Goal: Book appointment/travel/reservation

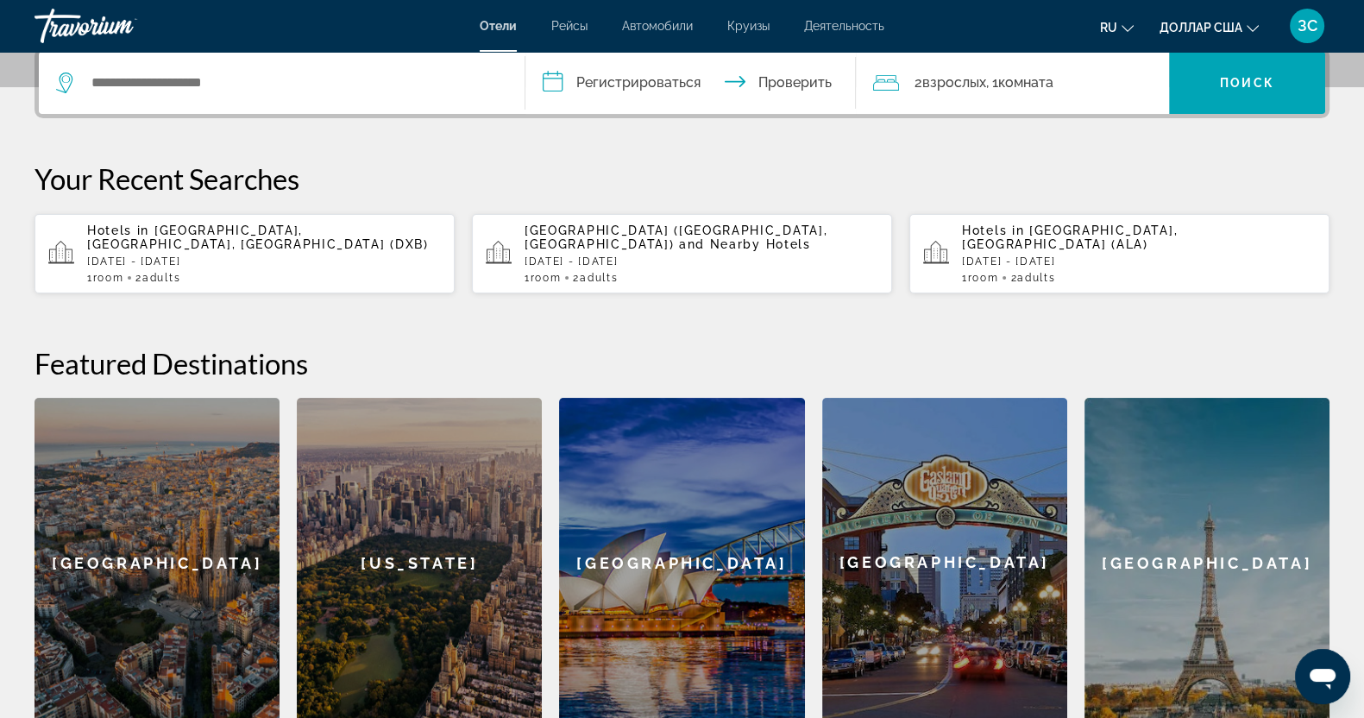
scroll to position [324, 0]
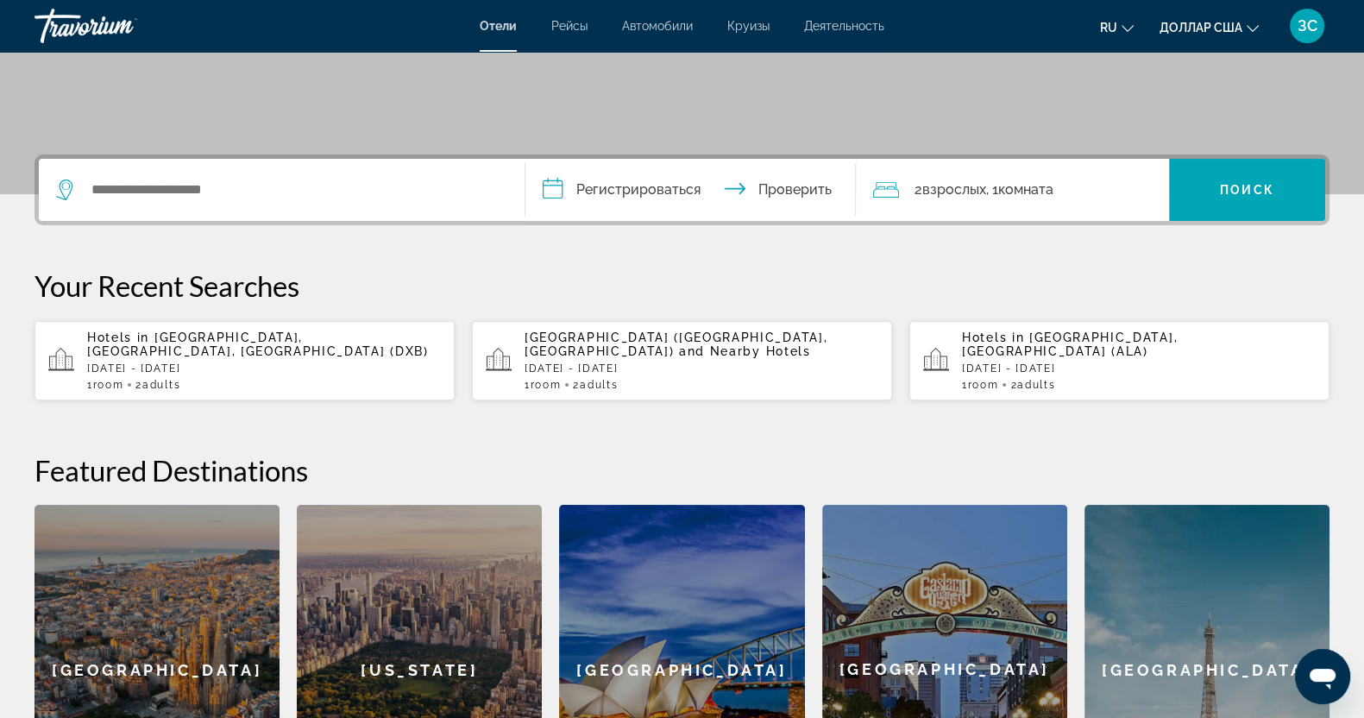
click at [255, 349] on p "Hotels in [GEOGRAPHIC_DATA], [GEOGRAPHIC_DATA], [GEOGRAPHIC_DATA] (DXB)" at bounding box center [264, 345] width 354 height 28
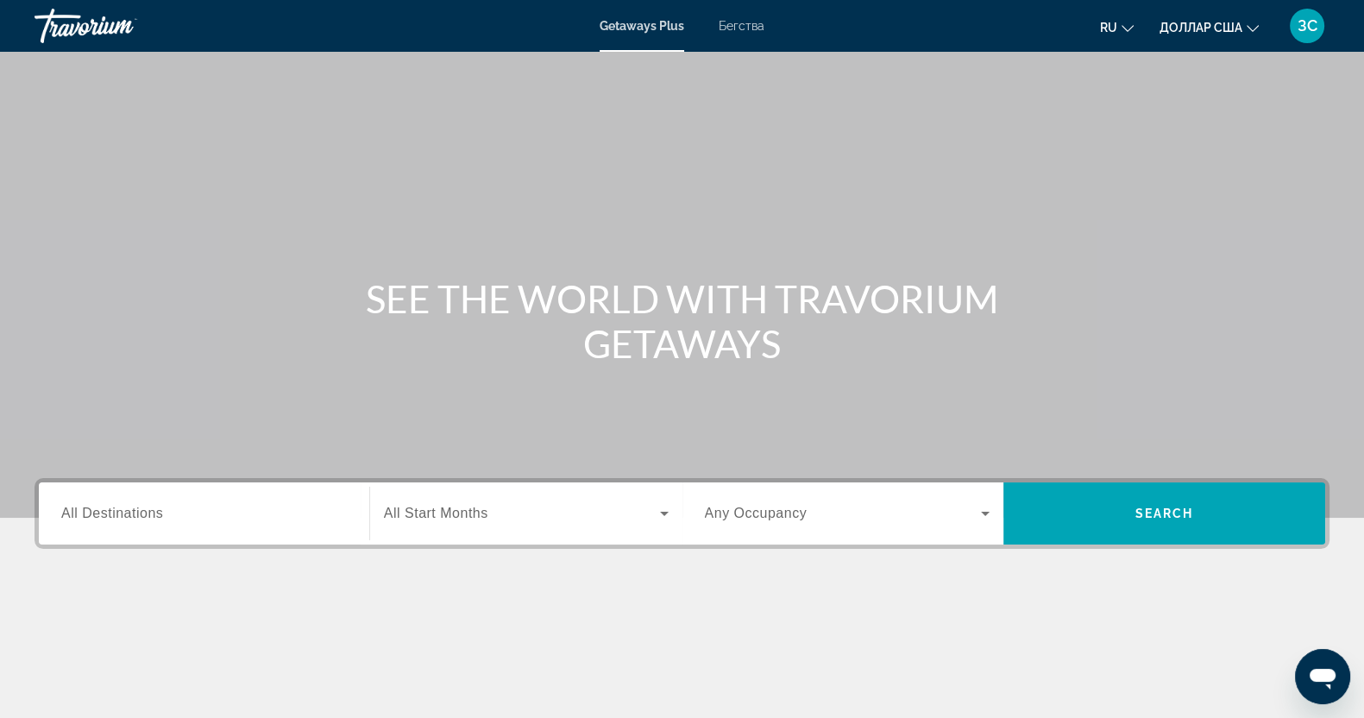
click at [739, 22] on font "Бегства" at bounding box center [742, 26] width 46 height 14
click at [205, 515] on input "Destination All Destinations" at bounding box center [204, 514] width 286 height 21
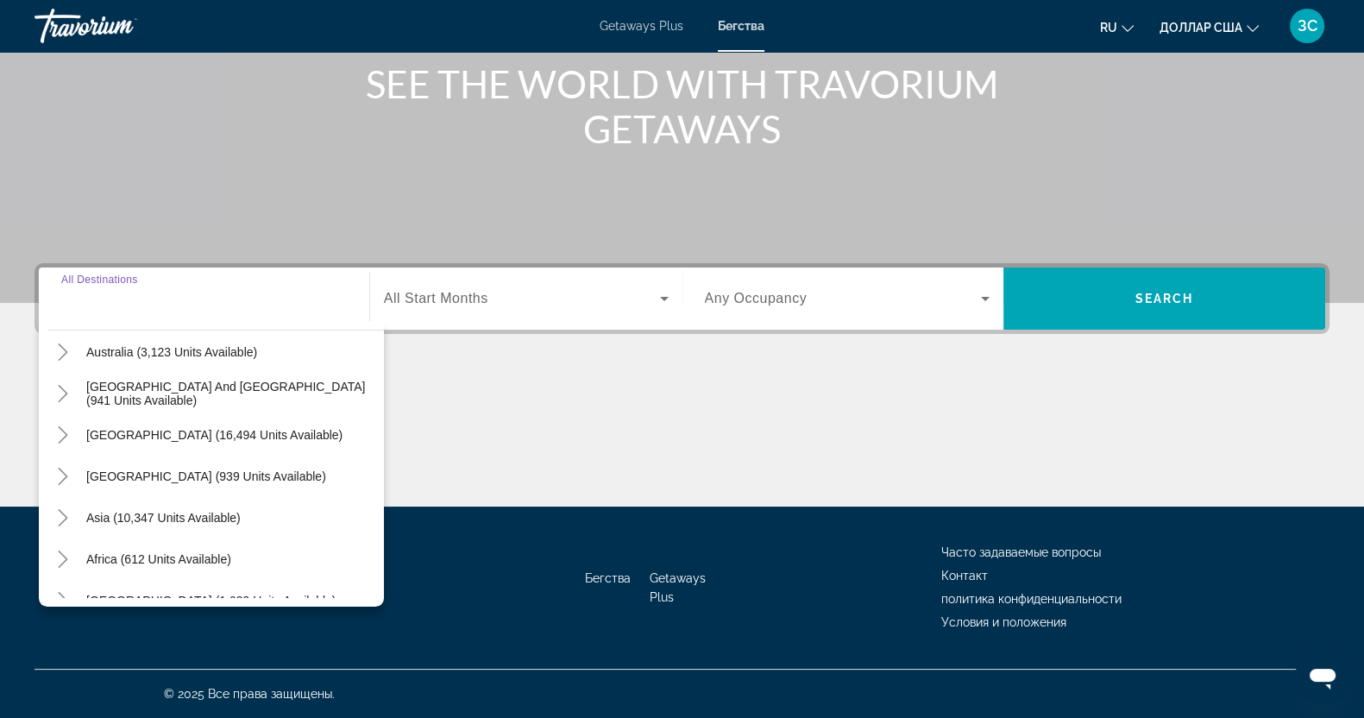
scroll to position [280, 0]
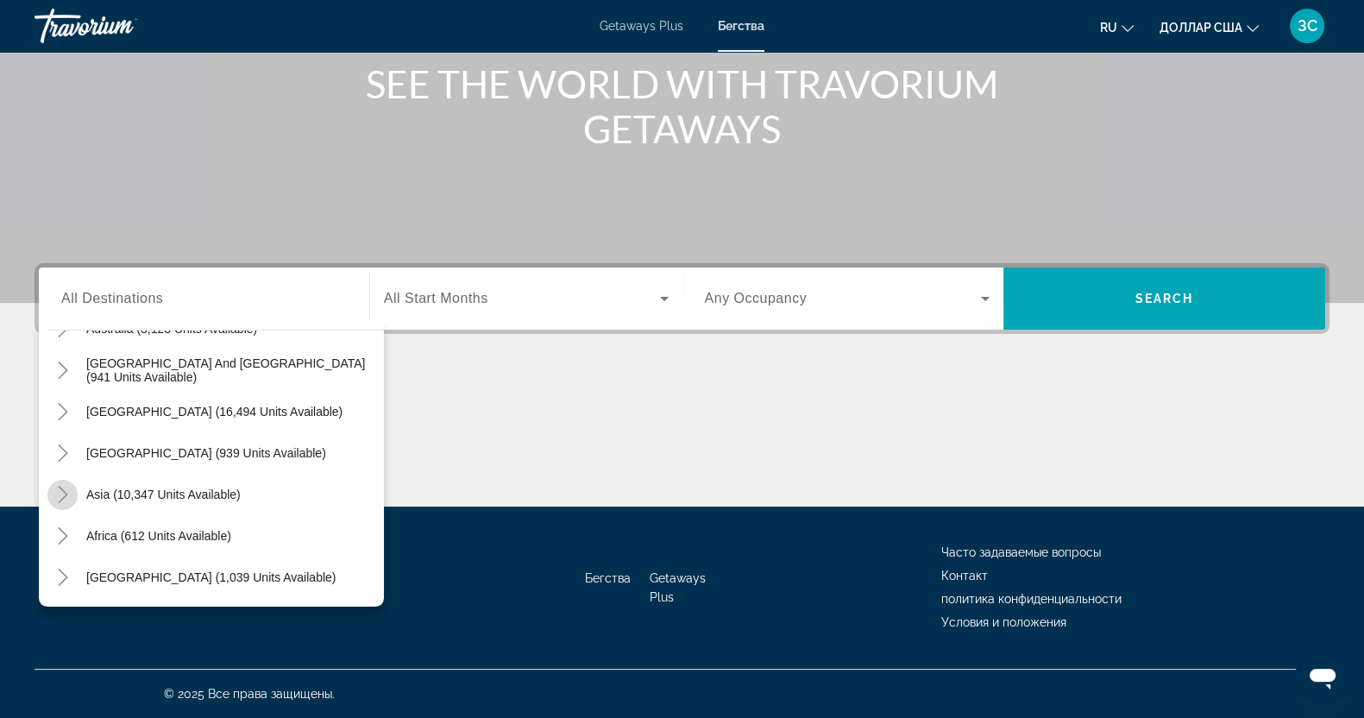
click at [66, 494] on icon "Toggle Asia (10,347 units available)" at bounding box center [62, 494] width 9 height 17
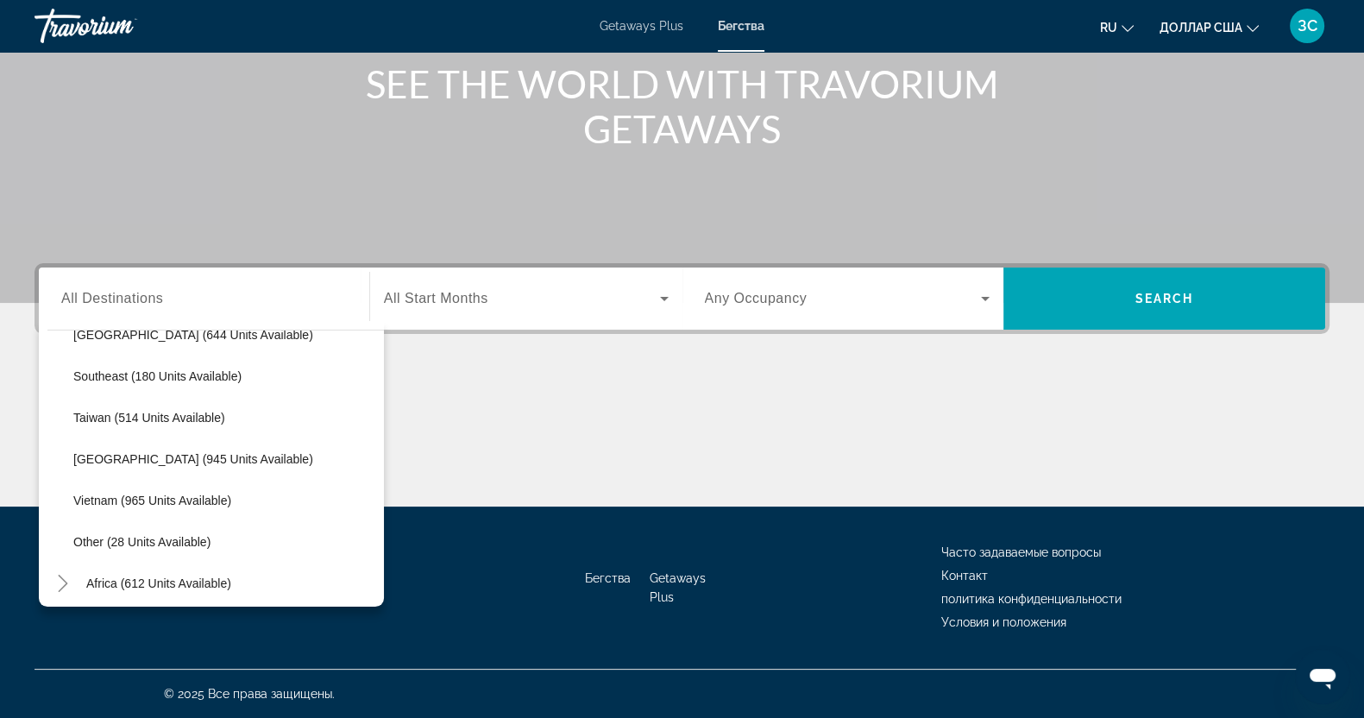
scroll to position [901, 0]
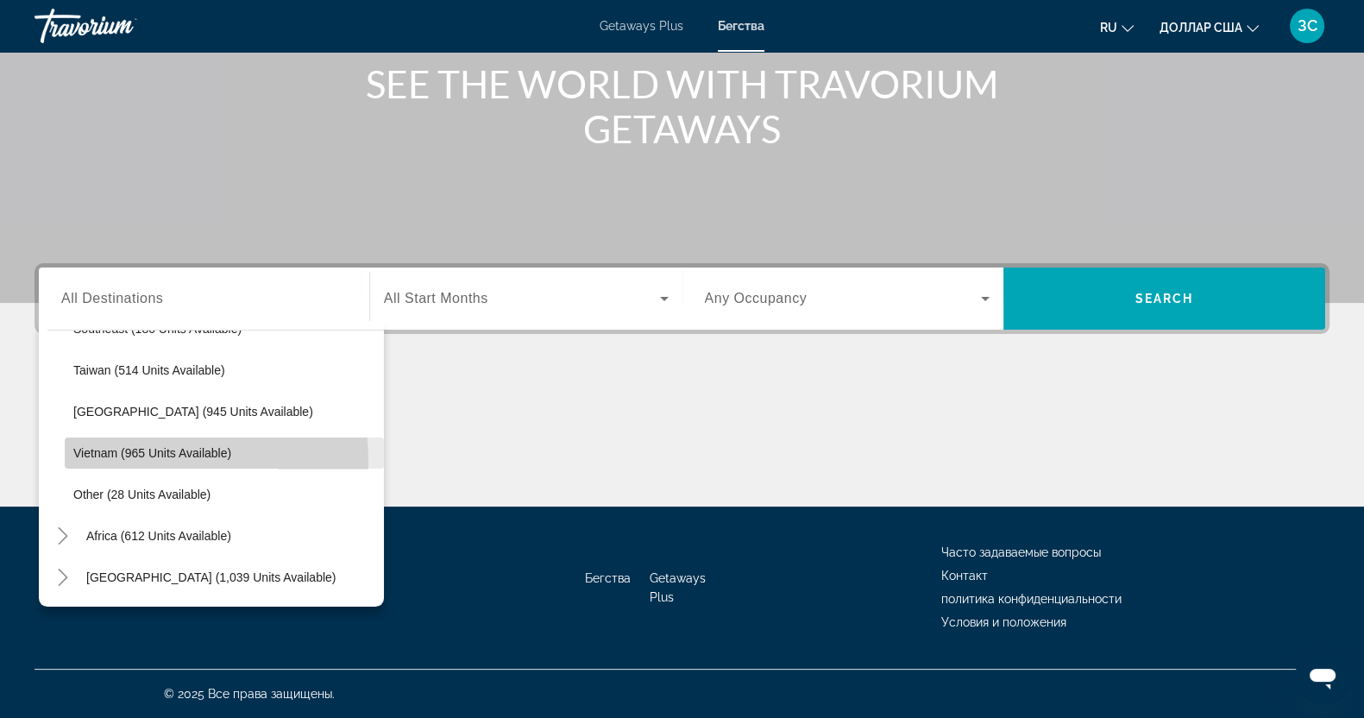
click at [104, 461] on span "Search widget" at bounding box center [224, 452] width 319 height 41
type input "**********"
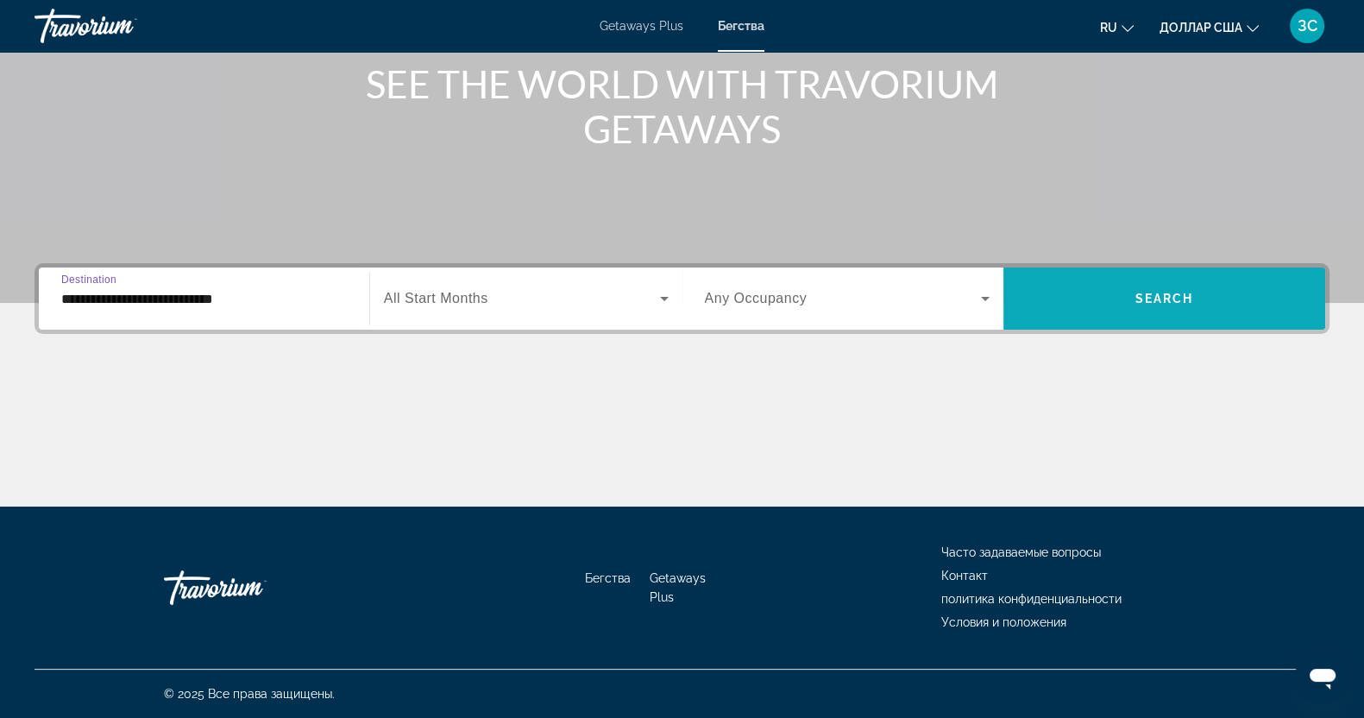
click at [1161, 297] on span "Search" at bounding box center [1165, 299] width 59 height 14
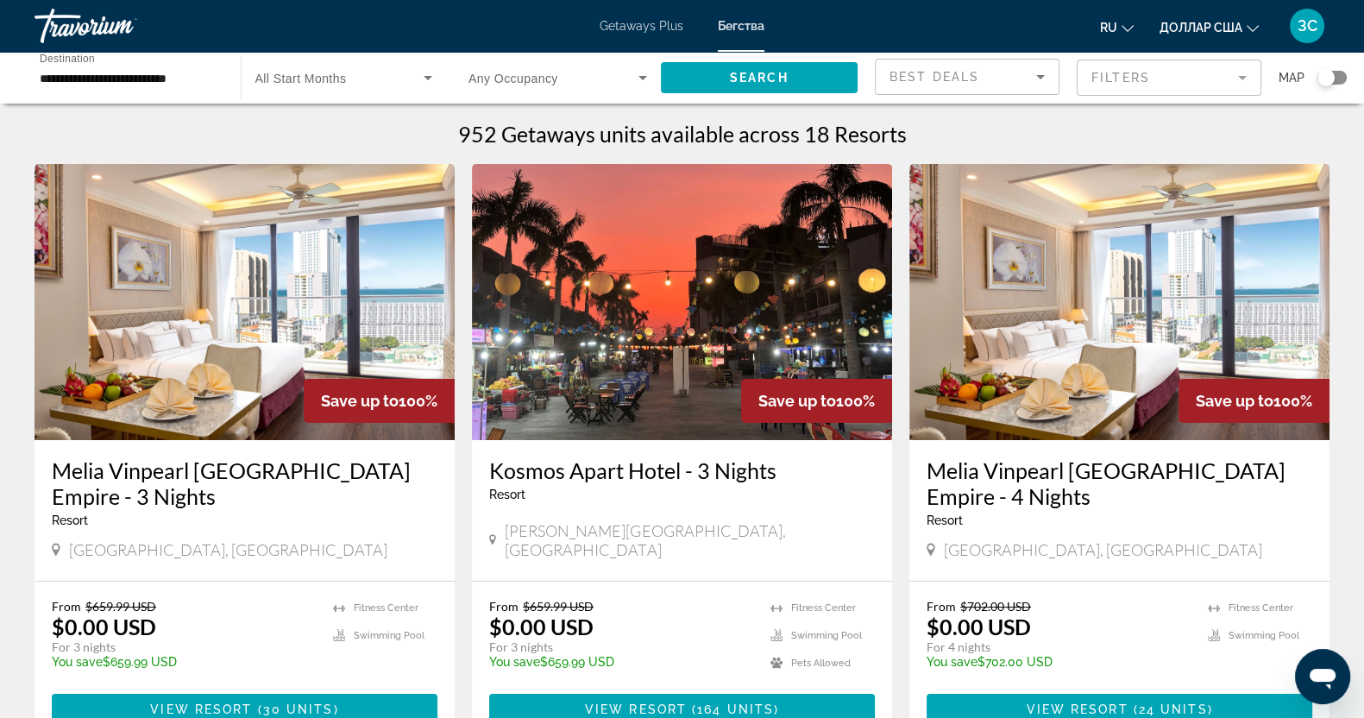
click at [1250, 74] on mat-form-field "Filters" at bounding box center [1169, 78] width 185 height 36
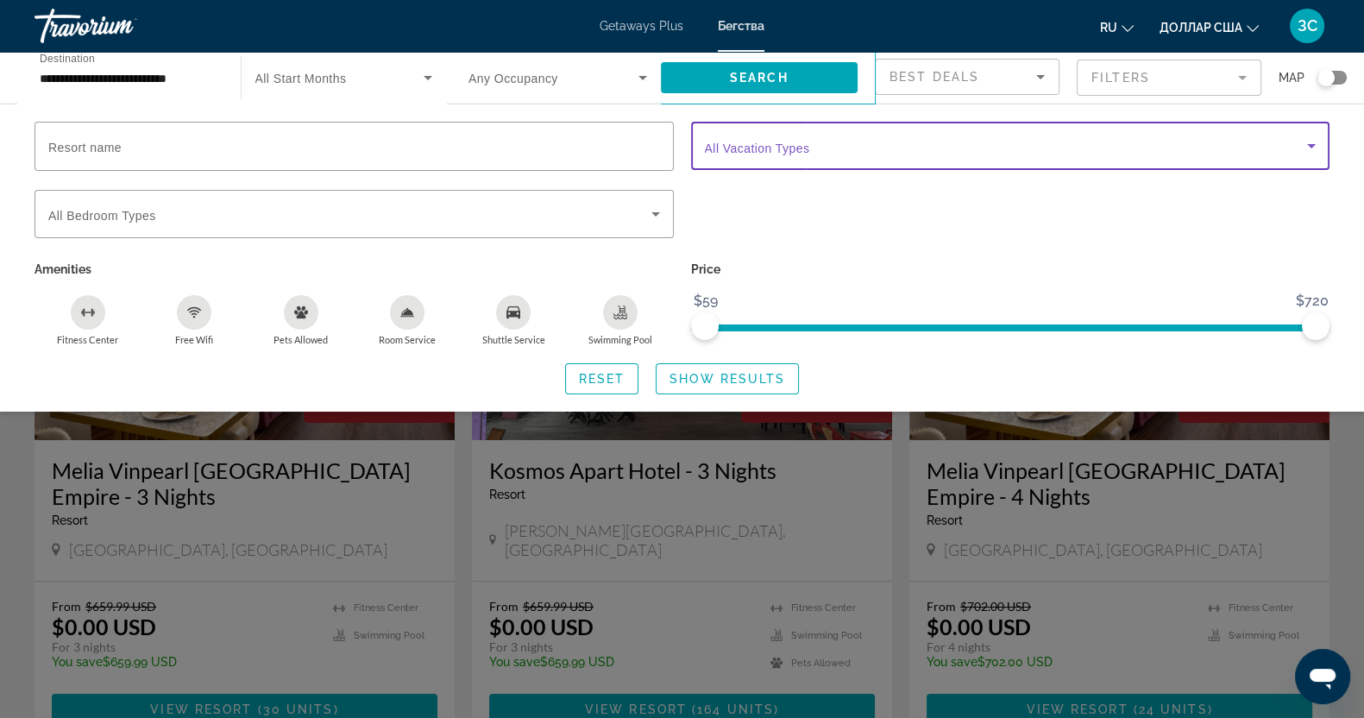
click at [1317, 147] on icon "Search widget" at bounding box center [1311, 145] width 21 height 21
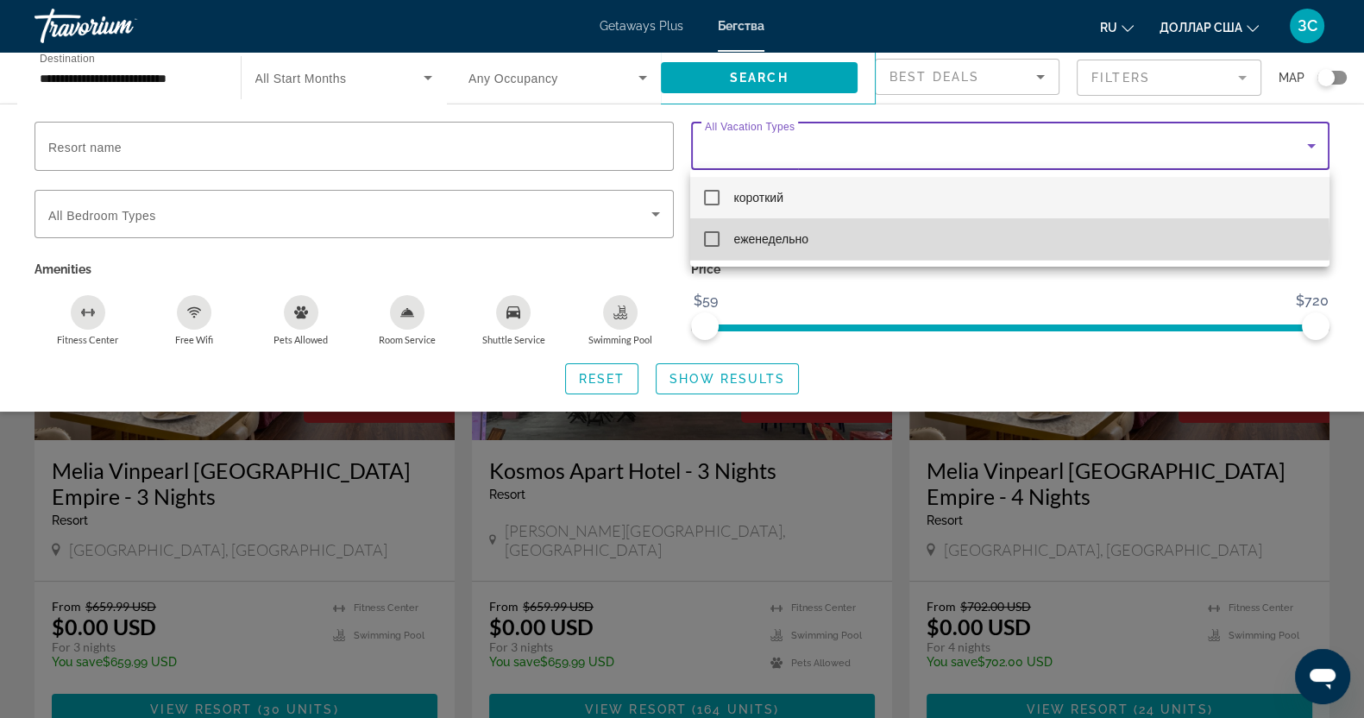
click at [716, 242] on mat-pseudo-checkbox at bounding box center [712, 239] width 16 height 16
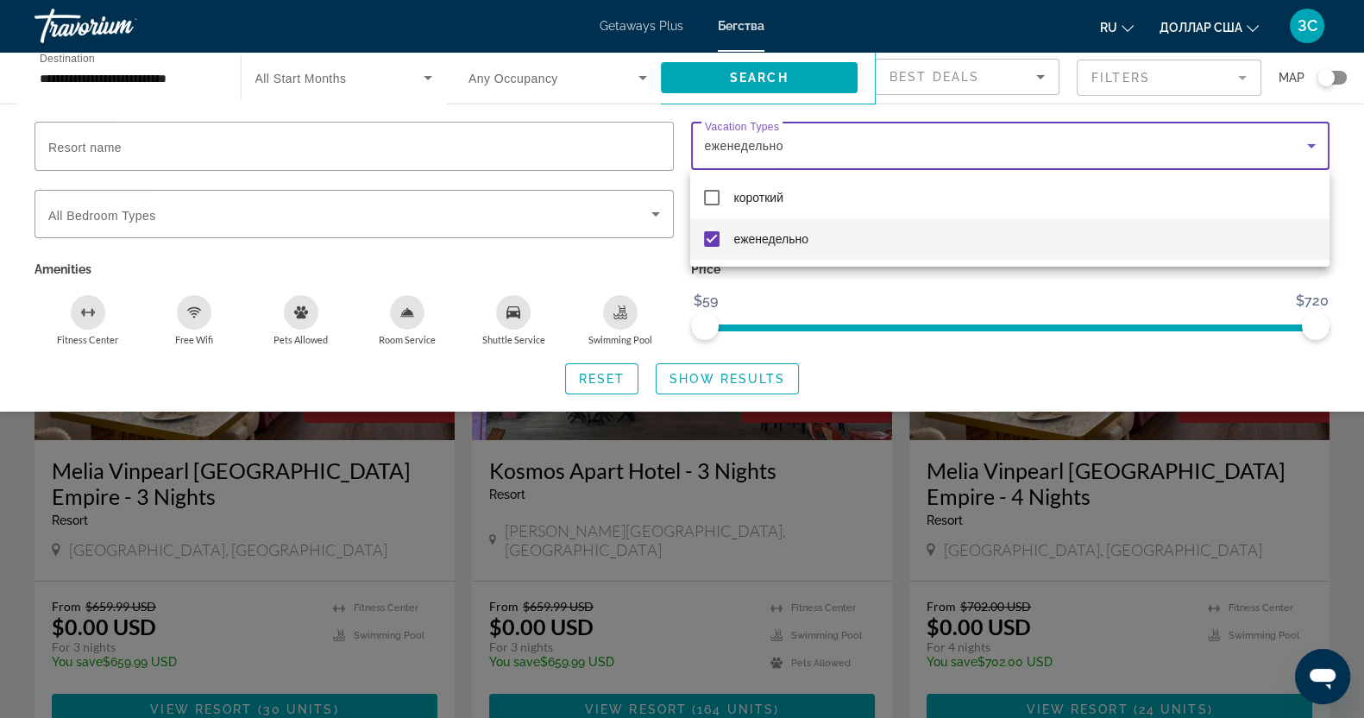
click at [772, 67] on div at bounding box center [682, 359] width 1364 height 718
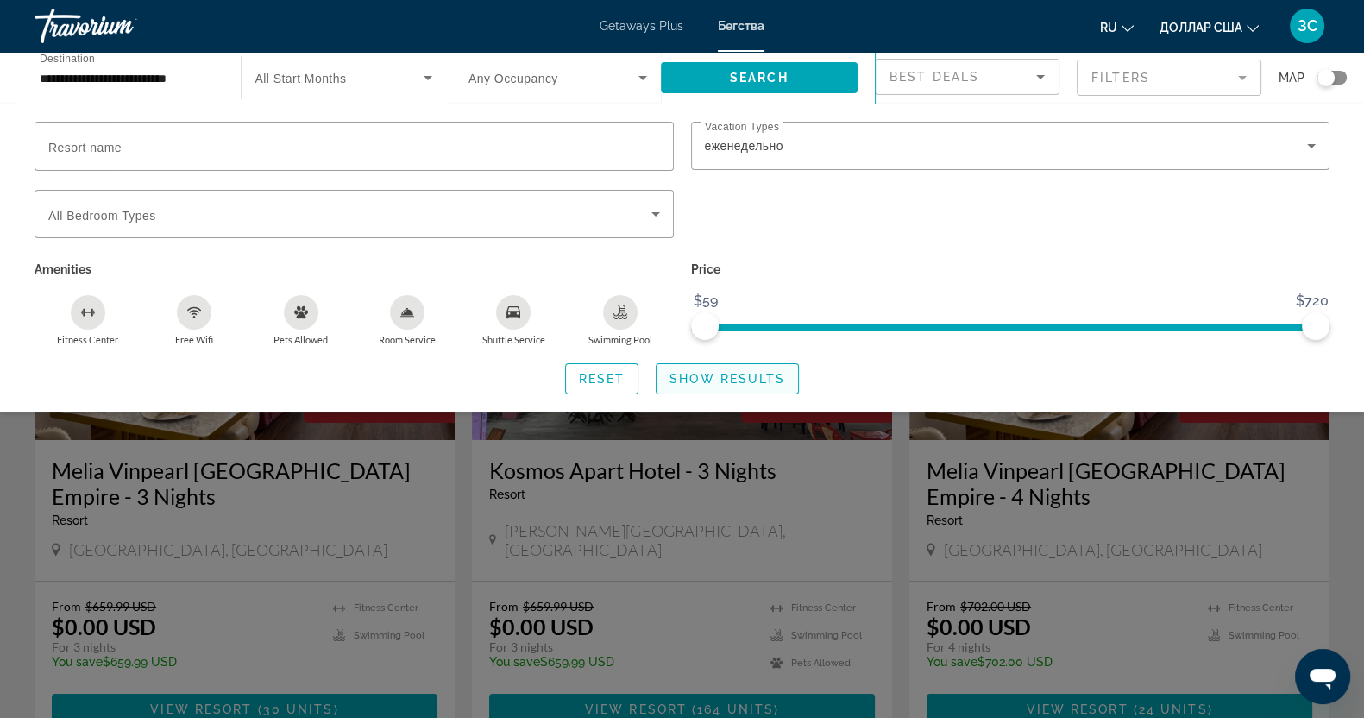
click at [707, 374] on span "Show Results" at bounding box center [728, 379] width 116 height 14
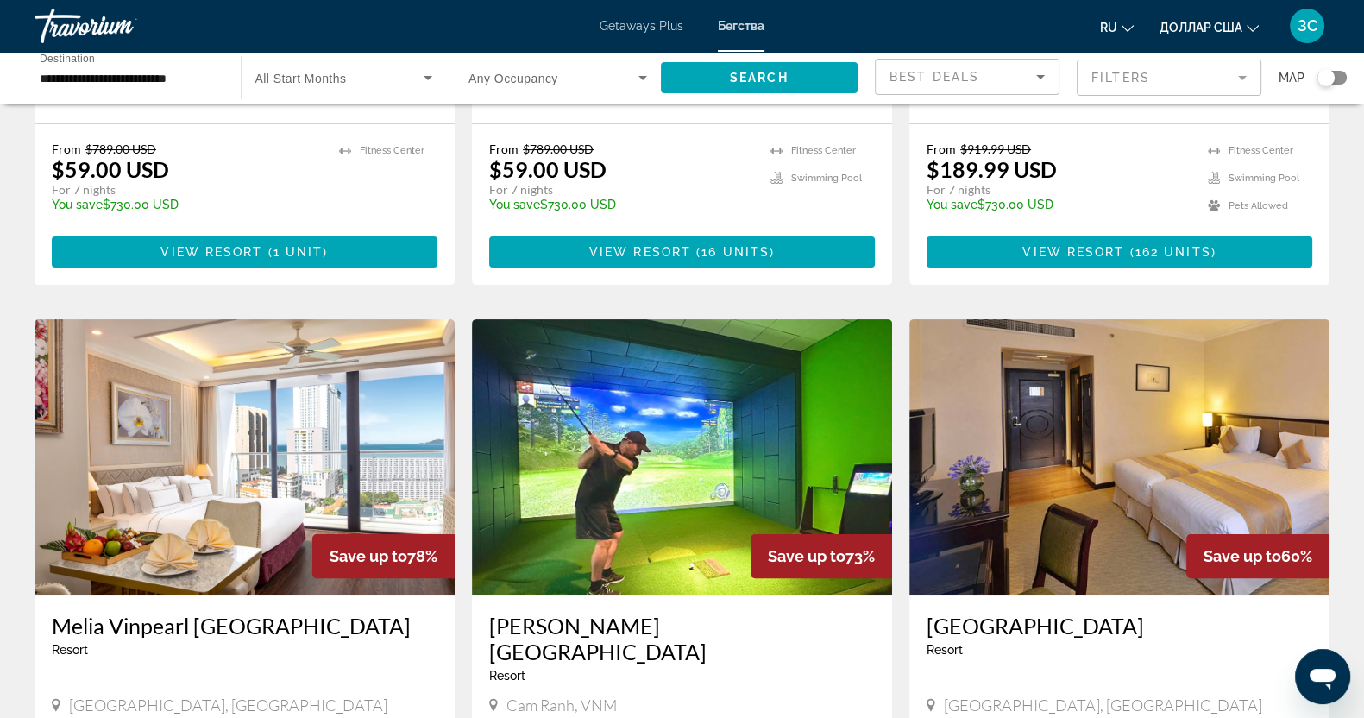
scroll to position [647, 0]
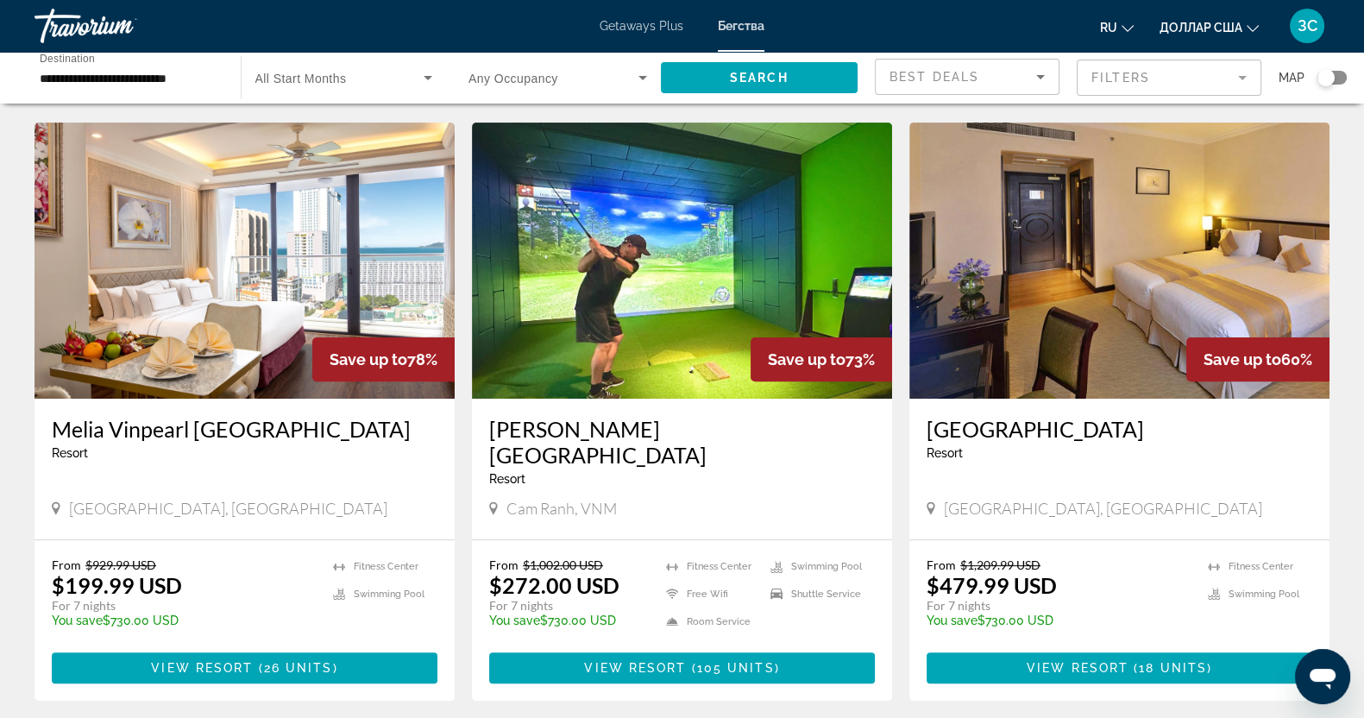
click at [664, 282] on img "Основное содержание" at bounding box center [682, 261] width 420 height 276
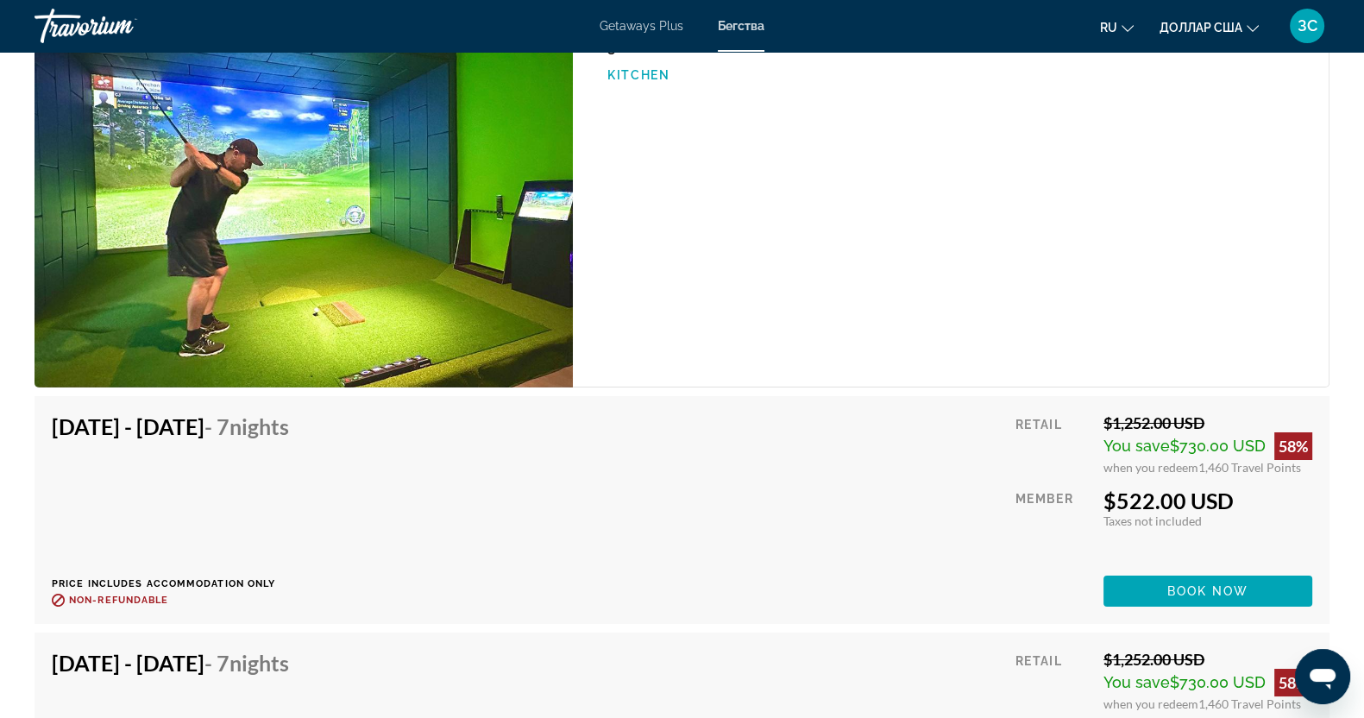
scroll to position [7767, 0]
